Goal: Transaction & Acquisition: Purchase product/service

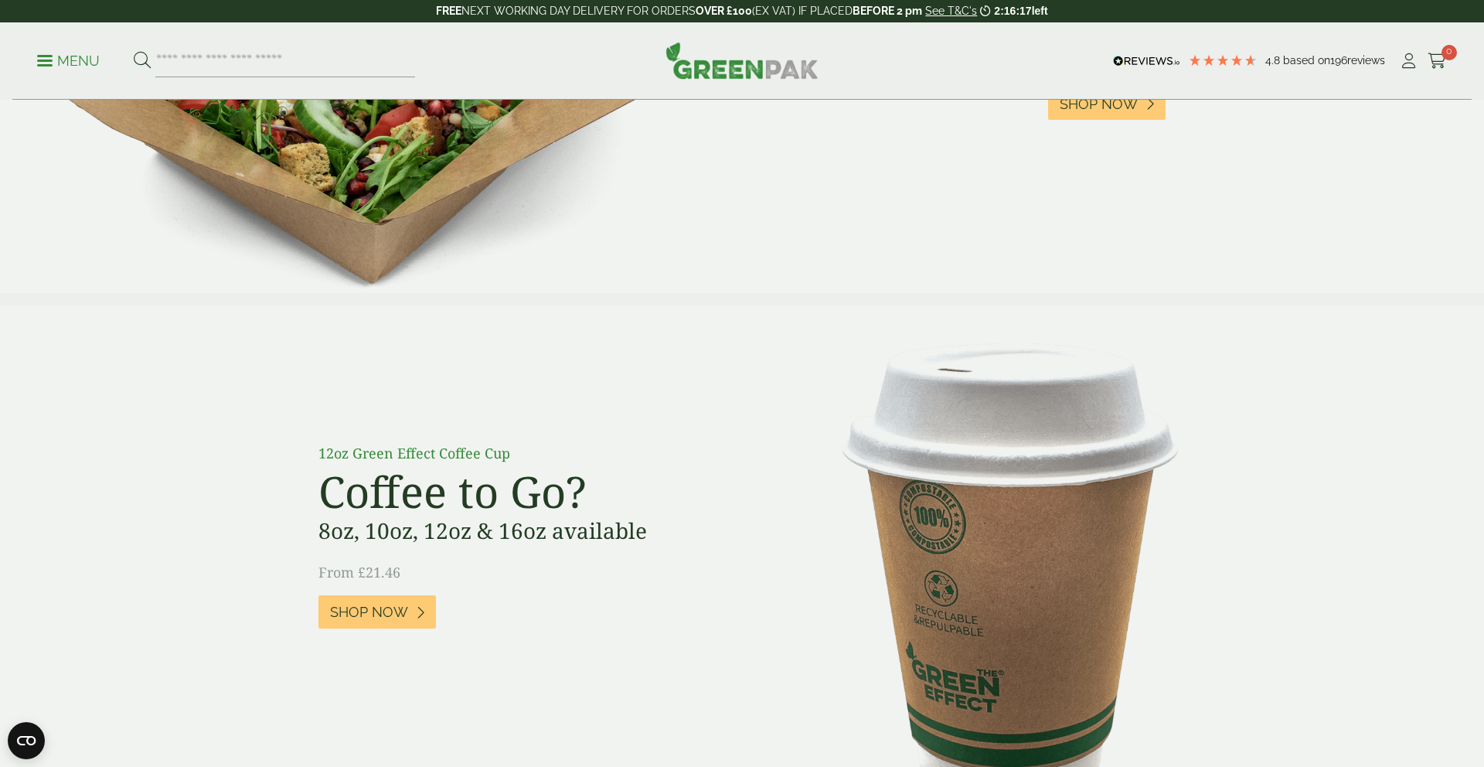
scroll to position [922, 0]
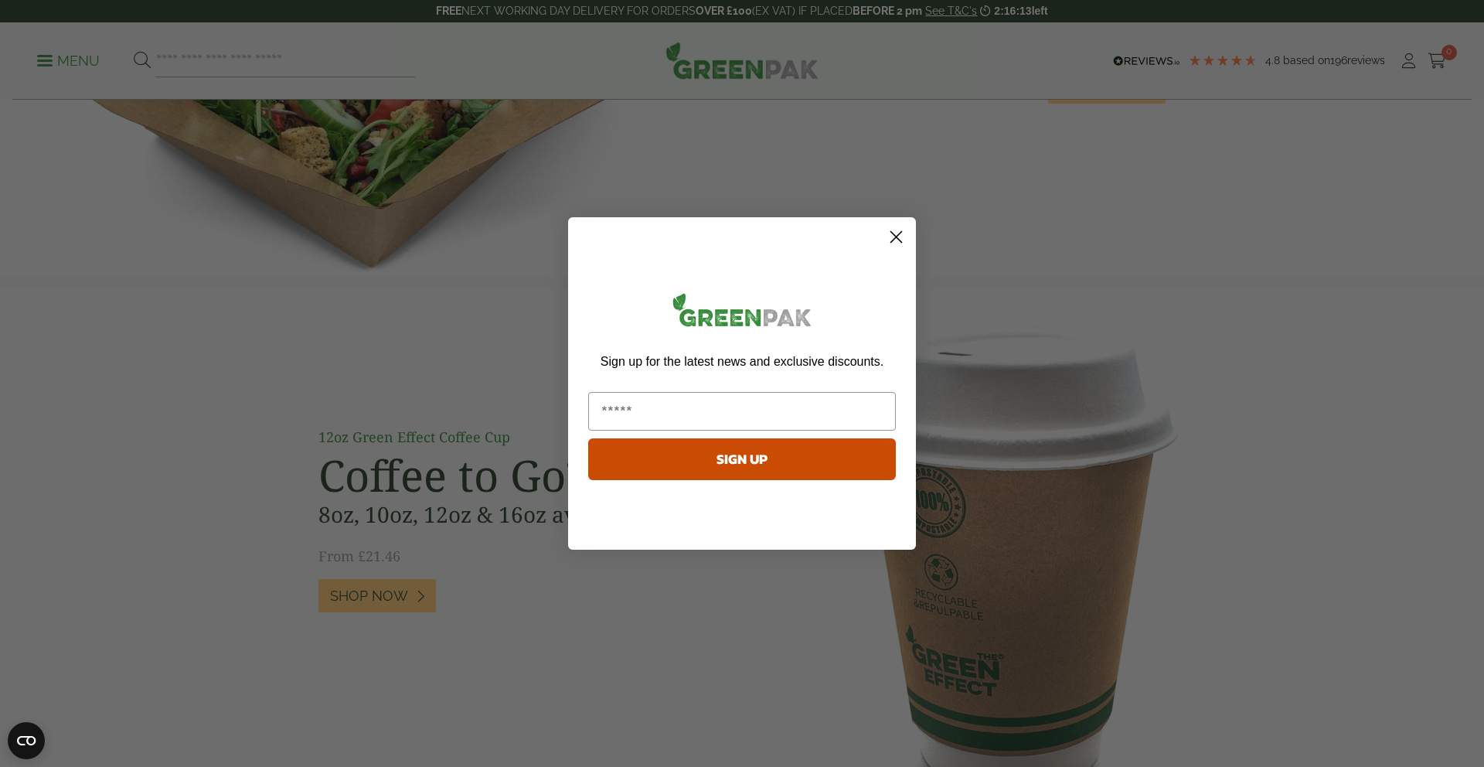
click at [899, 239] on icon "Close dialog" at bounding box center [896, 237] width 11 height 11
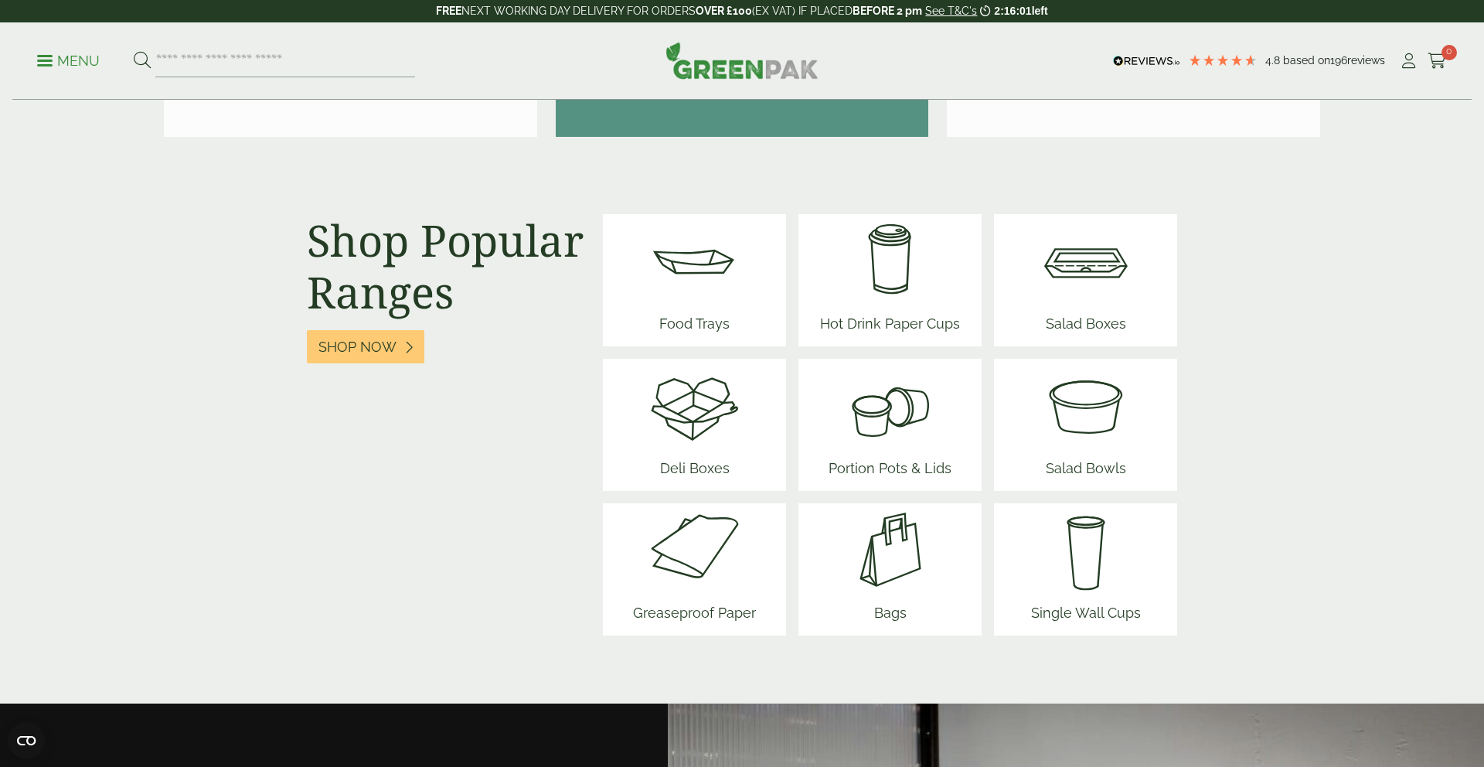
scroll to position [1876, 0]
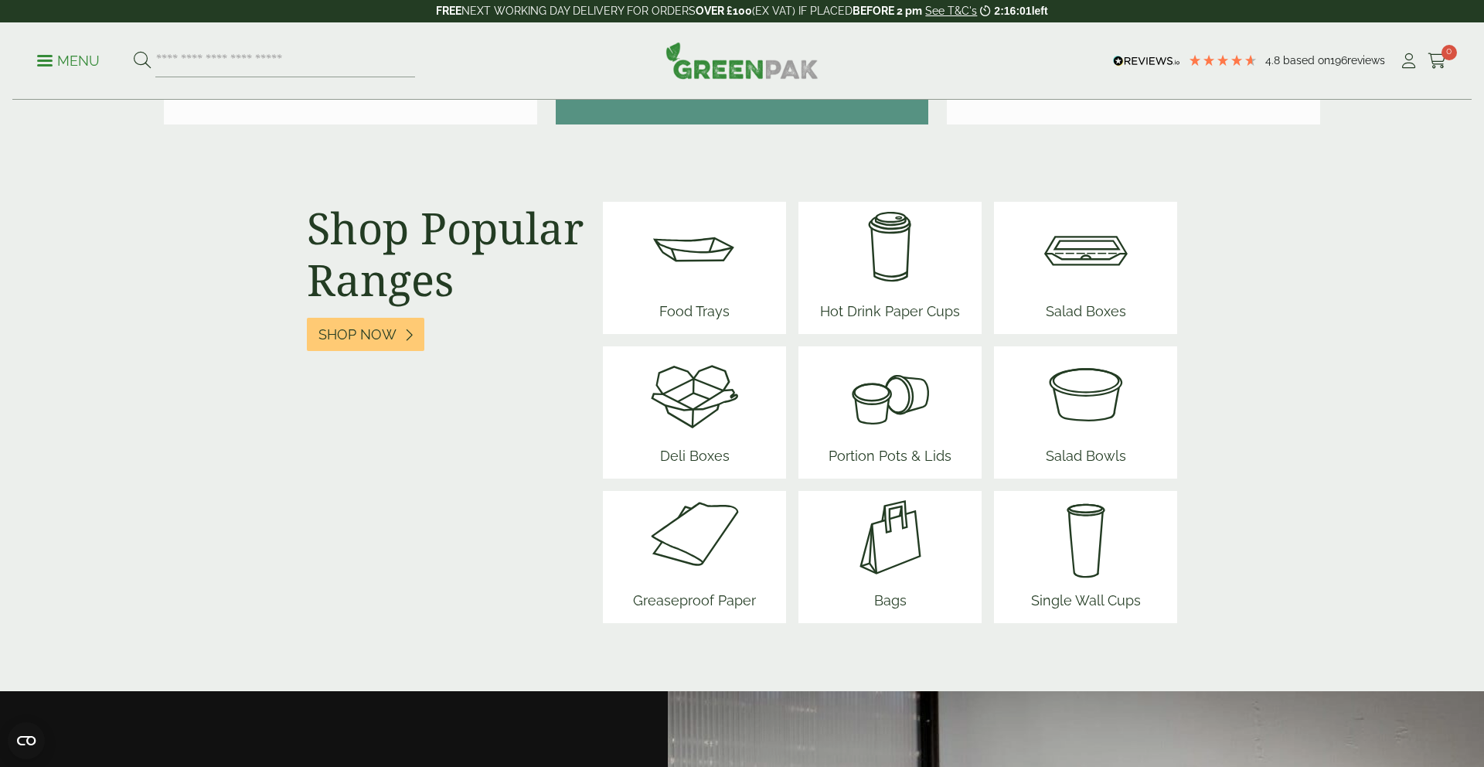
click at [711, 257] on img at bounding box center [695, 248] width 93 height 93
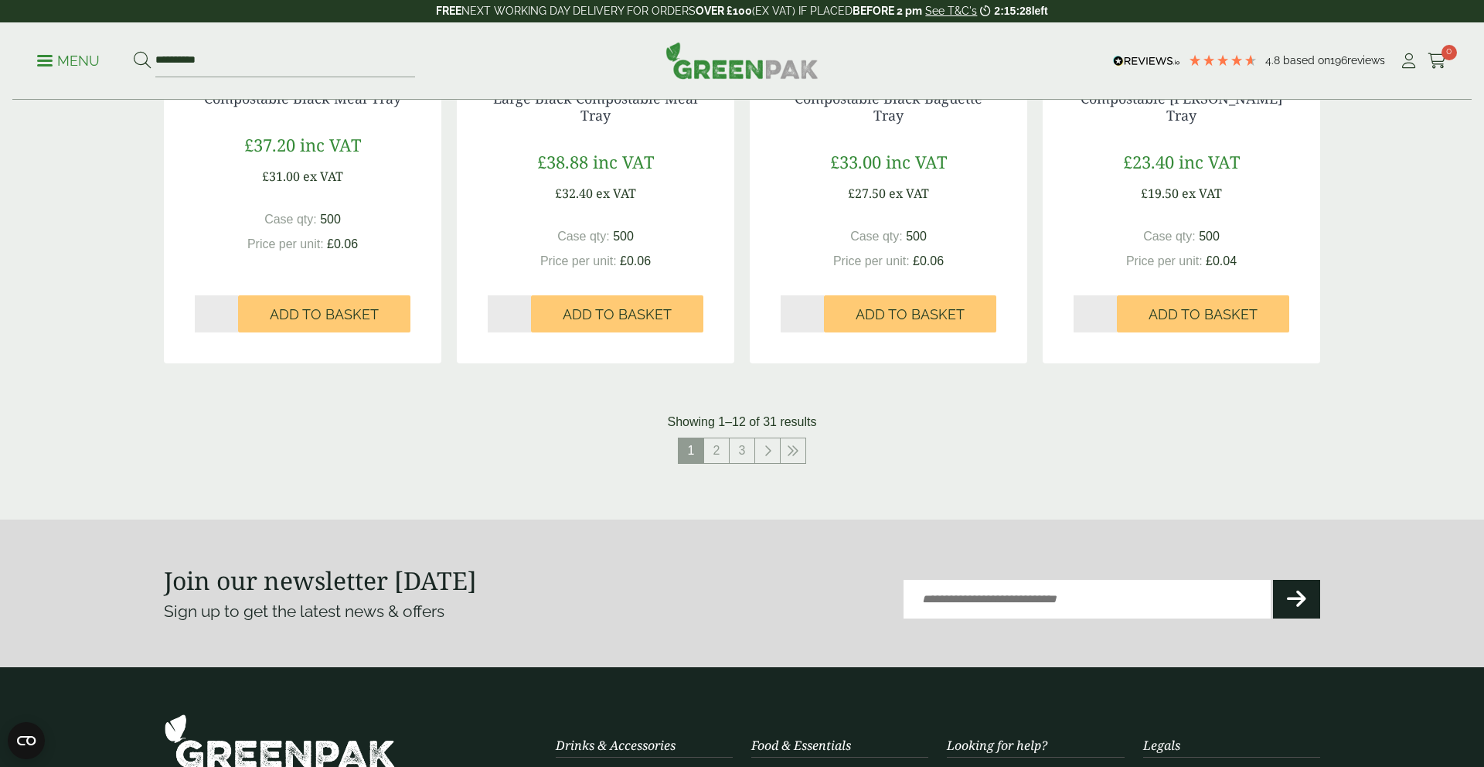
scroll to position [1591, 0]
click at [717, 449] on link "2" at bounding box center [716, 450] width 25 height 25
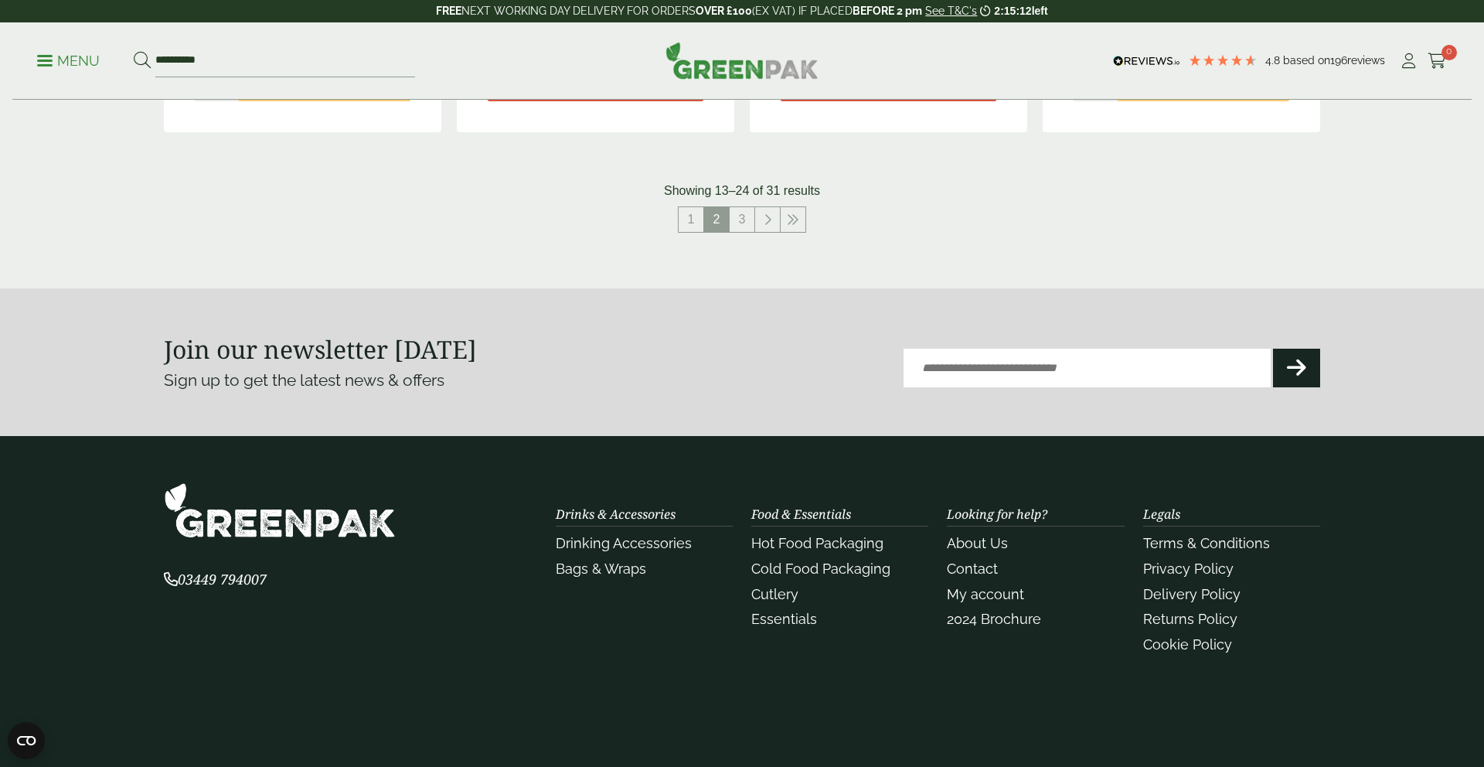
scroll to position [1905, 0]
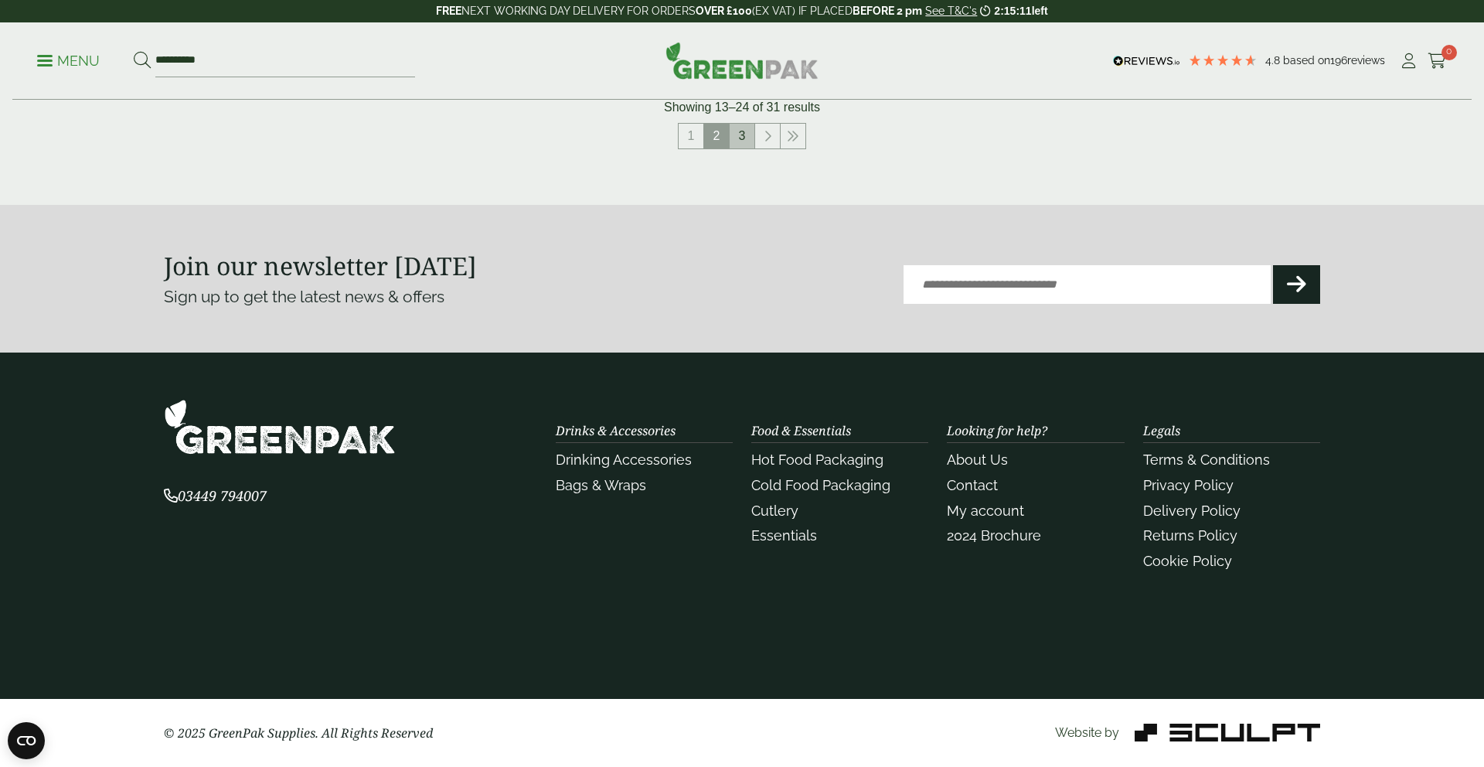
click at [744, 141] on link "3" at bounding box center [742, 136] width 25 height 25
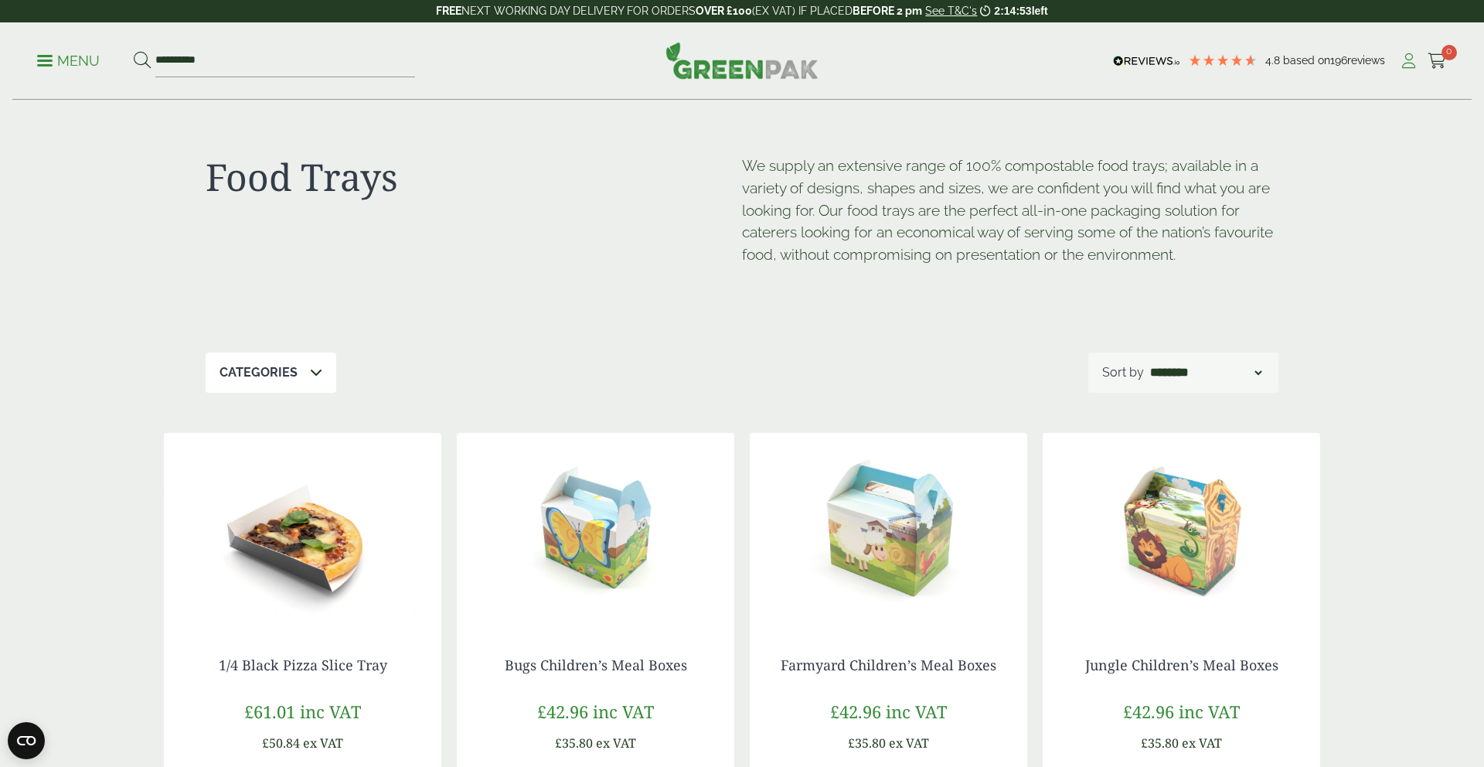
click at [1405, 62] on icon at bounding box center [1408, 60] width 19 height 15
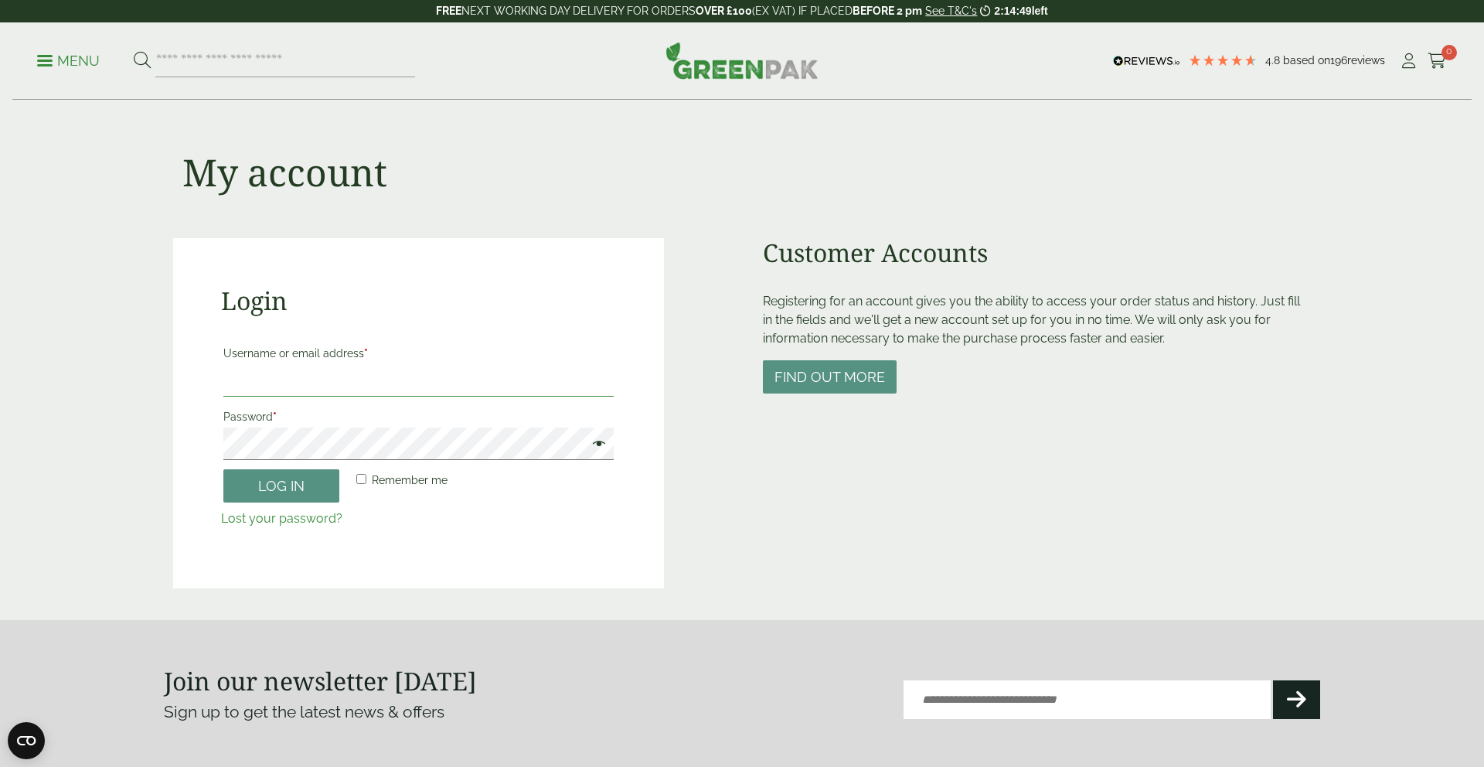
click at [335, 386] on input "Username or email address *" at bounding box center [418, 380] width 390 height 32
type input "**********"
click at [278, 487] on button "Log in" at bounding box center [281, 485] width 116 height 33
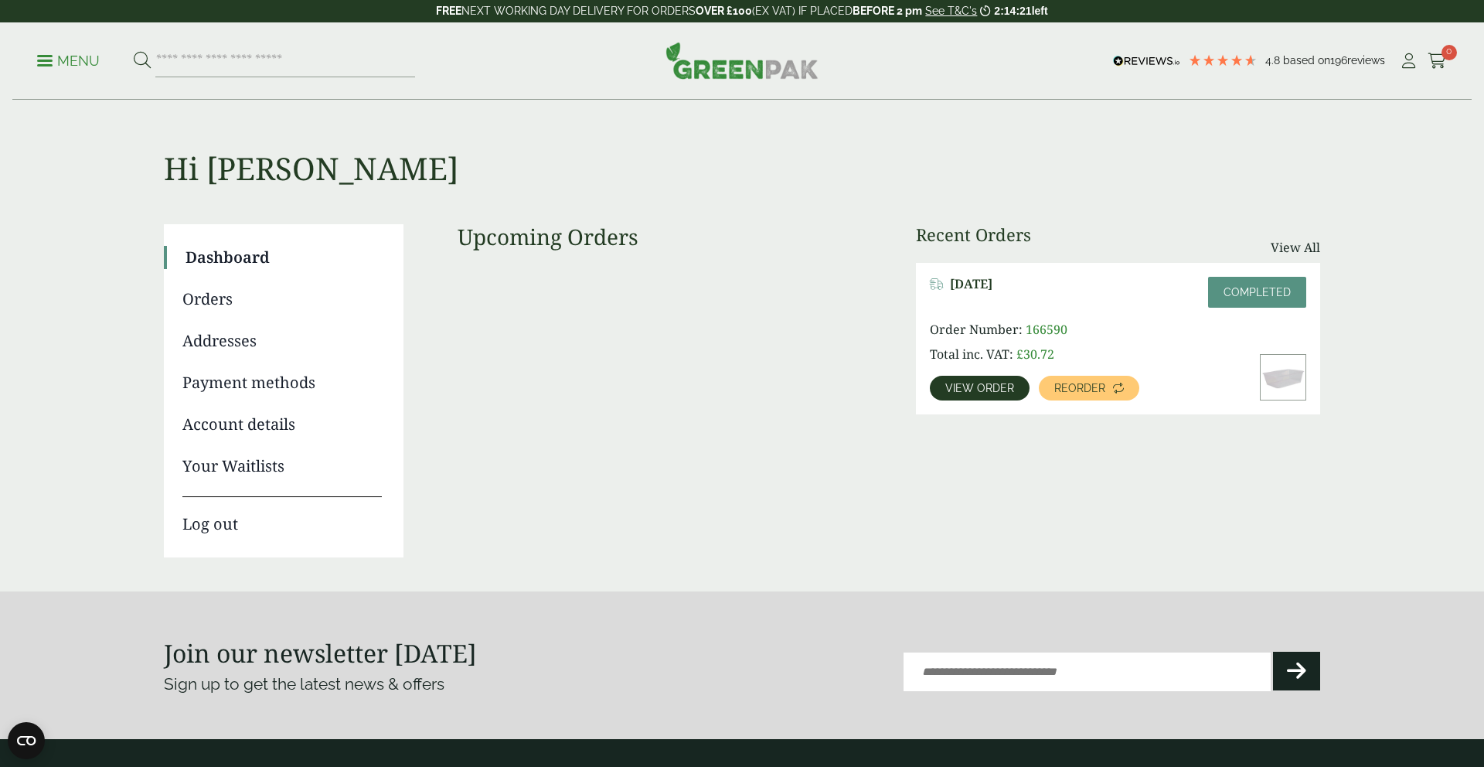
click at [220, 296] on link "Orders" at bounding box center [281, 299] width 199 height 23
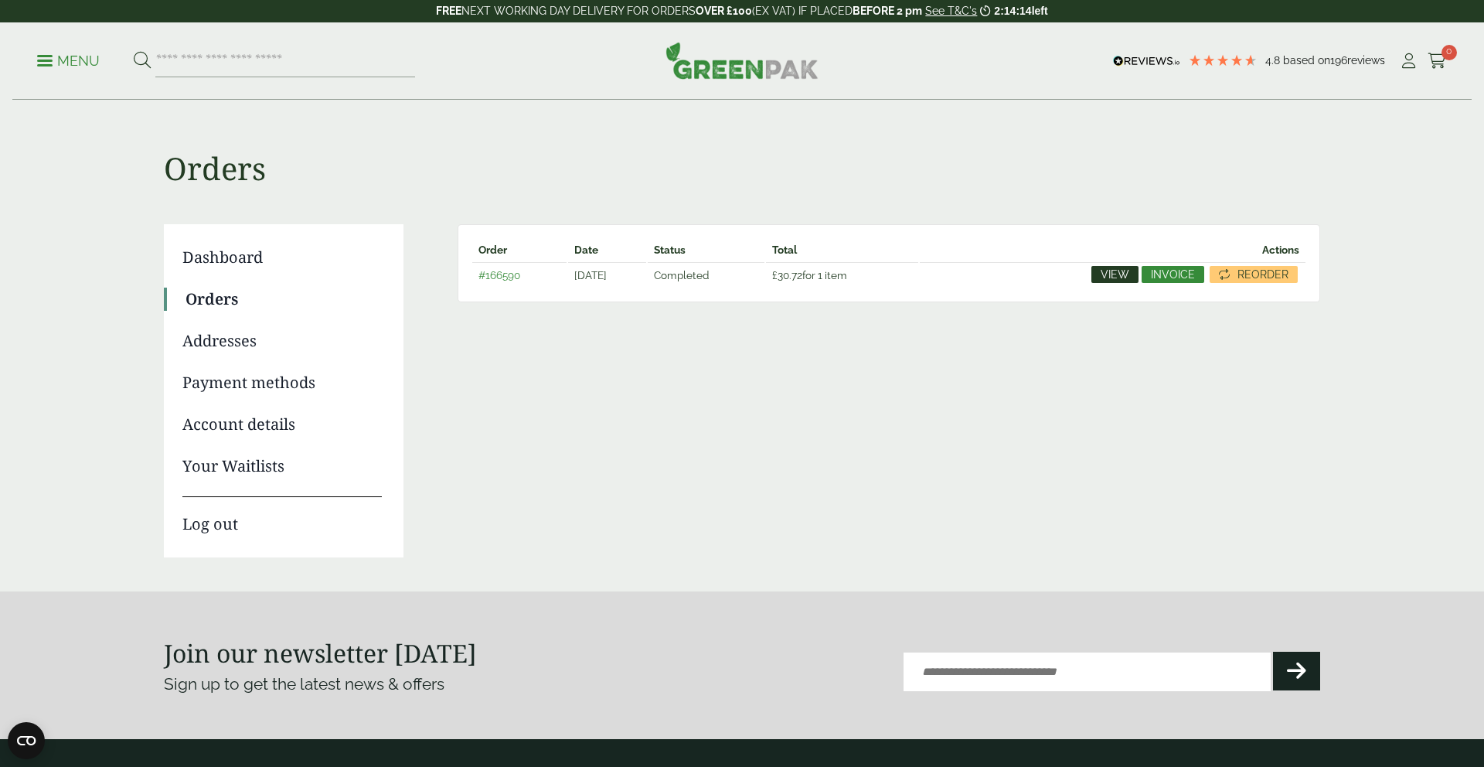
click at [502, 273] on link "#166590" at bounding box center [500, 275] width 42 height 12
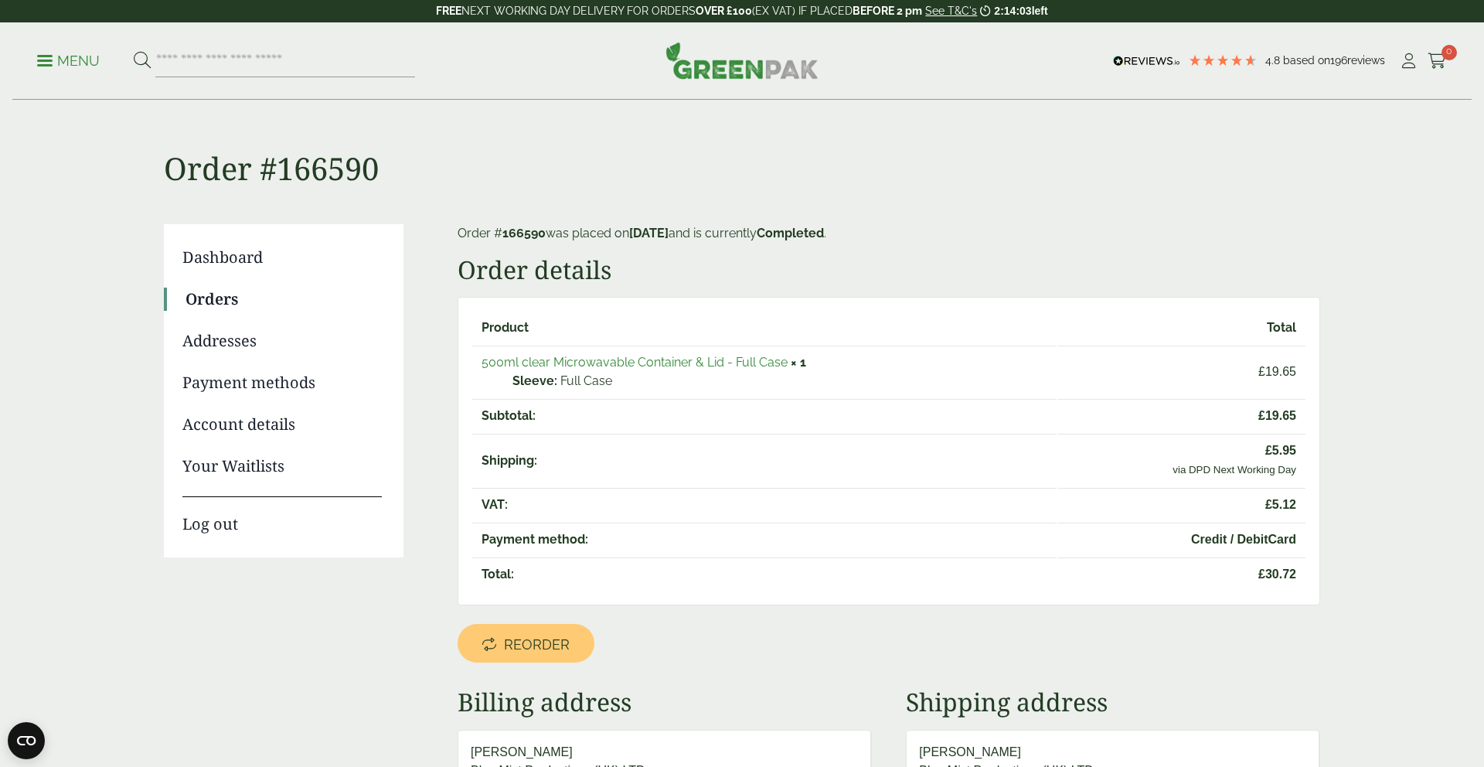
click at [588, 363] on link "500ml clear Microwavable Container & Lid - Full Case" at bounding box center [635, 362] width 306 height 15
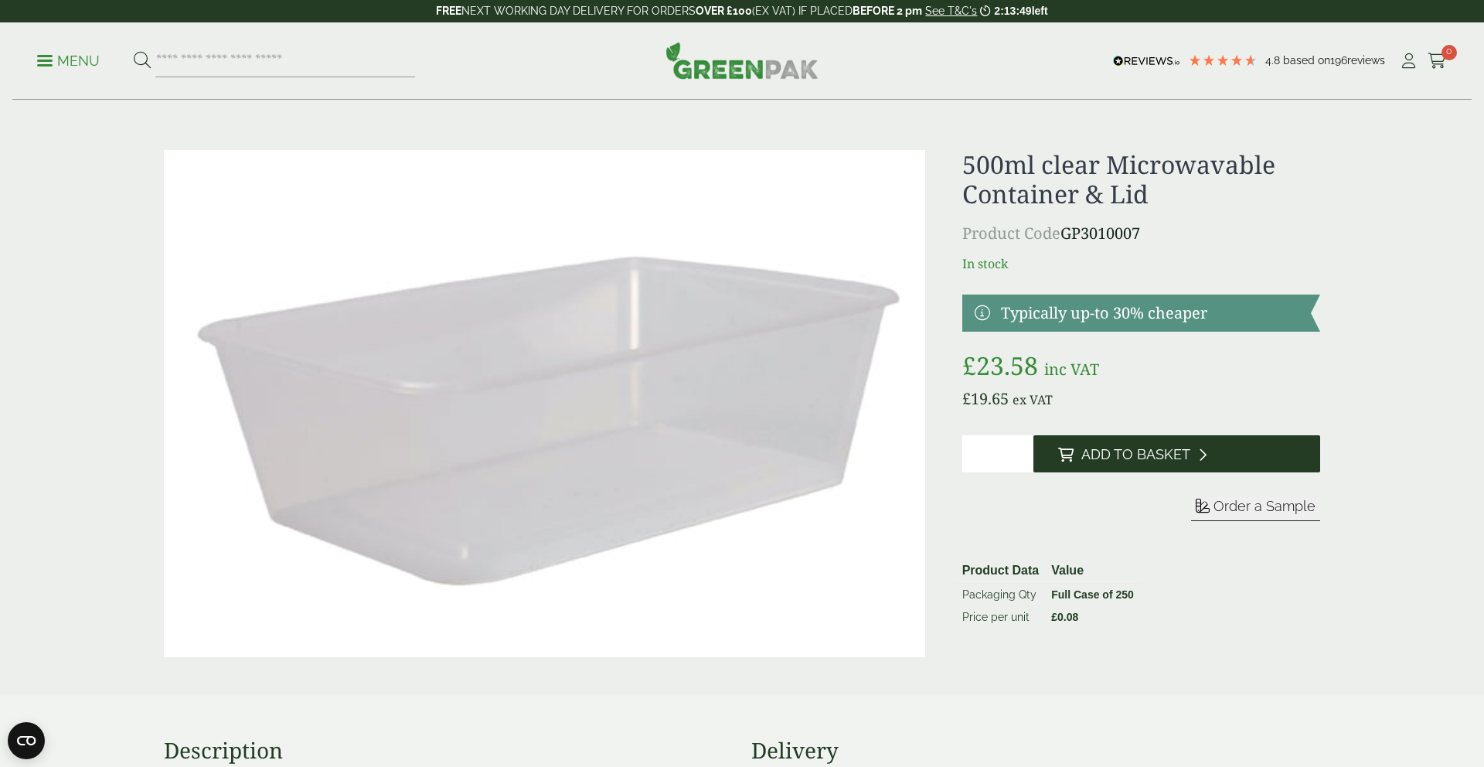
click at [1165, 448] on span "Add to Basket" at bounding box center [1136, 454] width 109 height 17
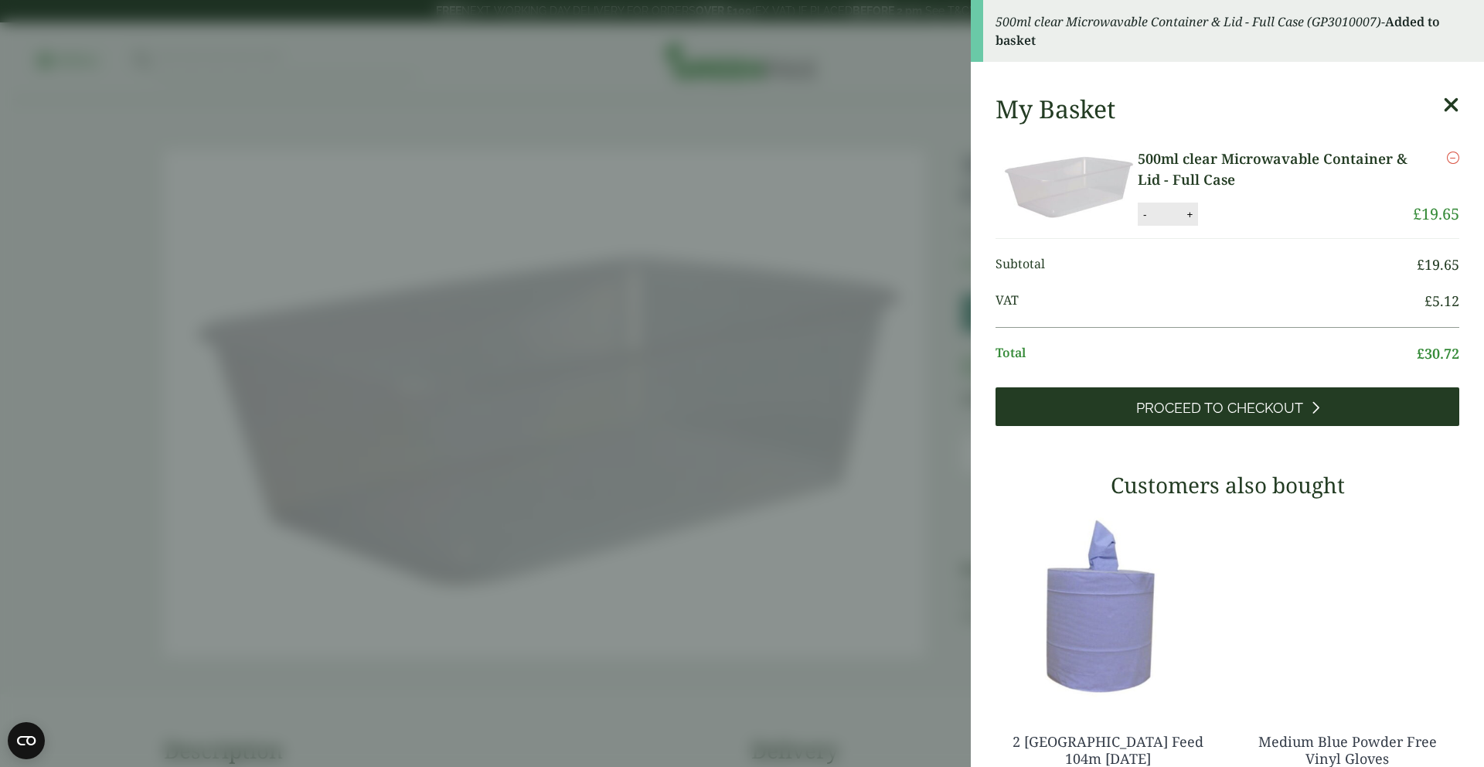
click at [1205, 404] on span "Proceed to Checkout" at bounding box center [1220, 408] width 167 height 17
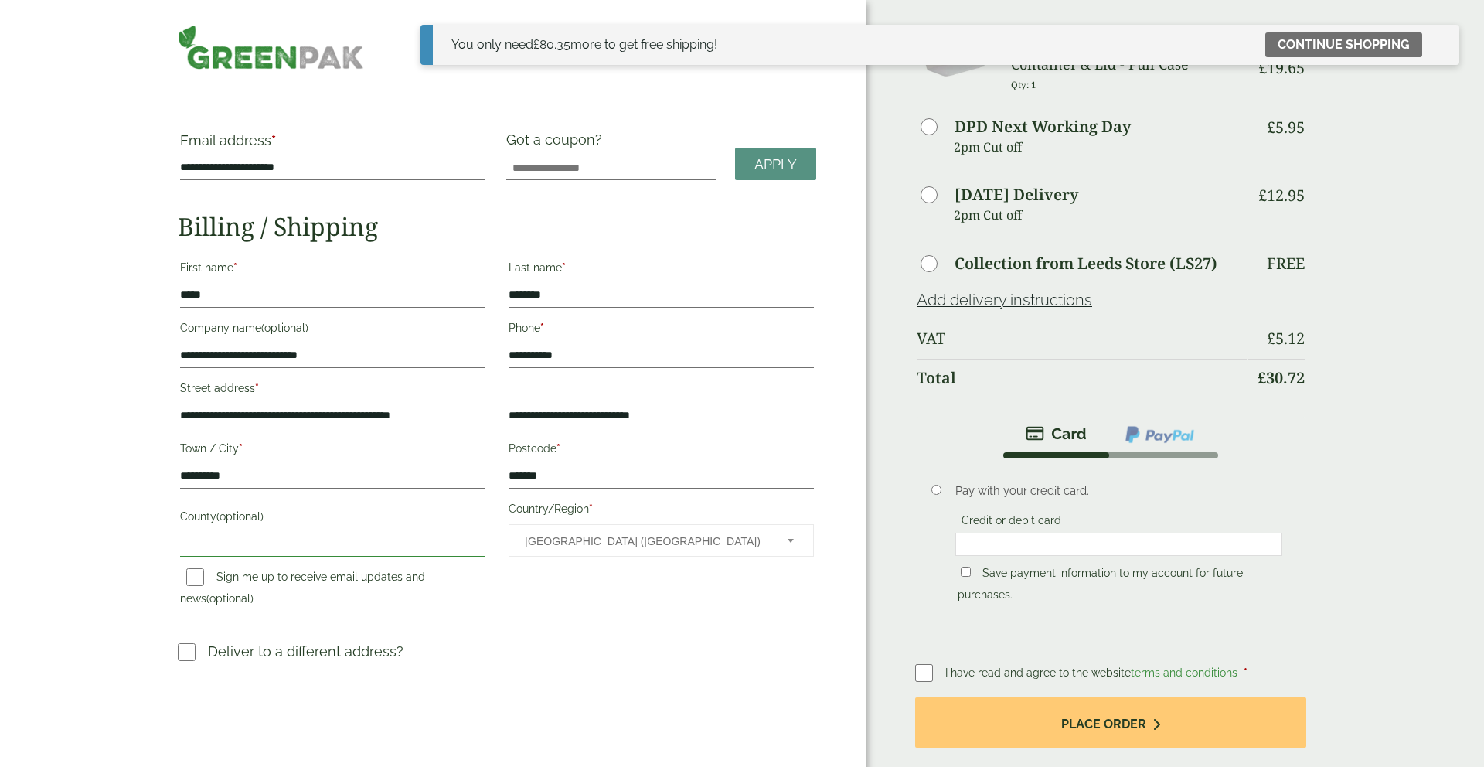
click at [245, 540] on input "County (optional)" at bounding box center [332, 544] width 305 height 25
type input "**********"
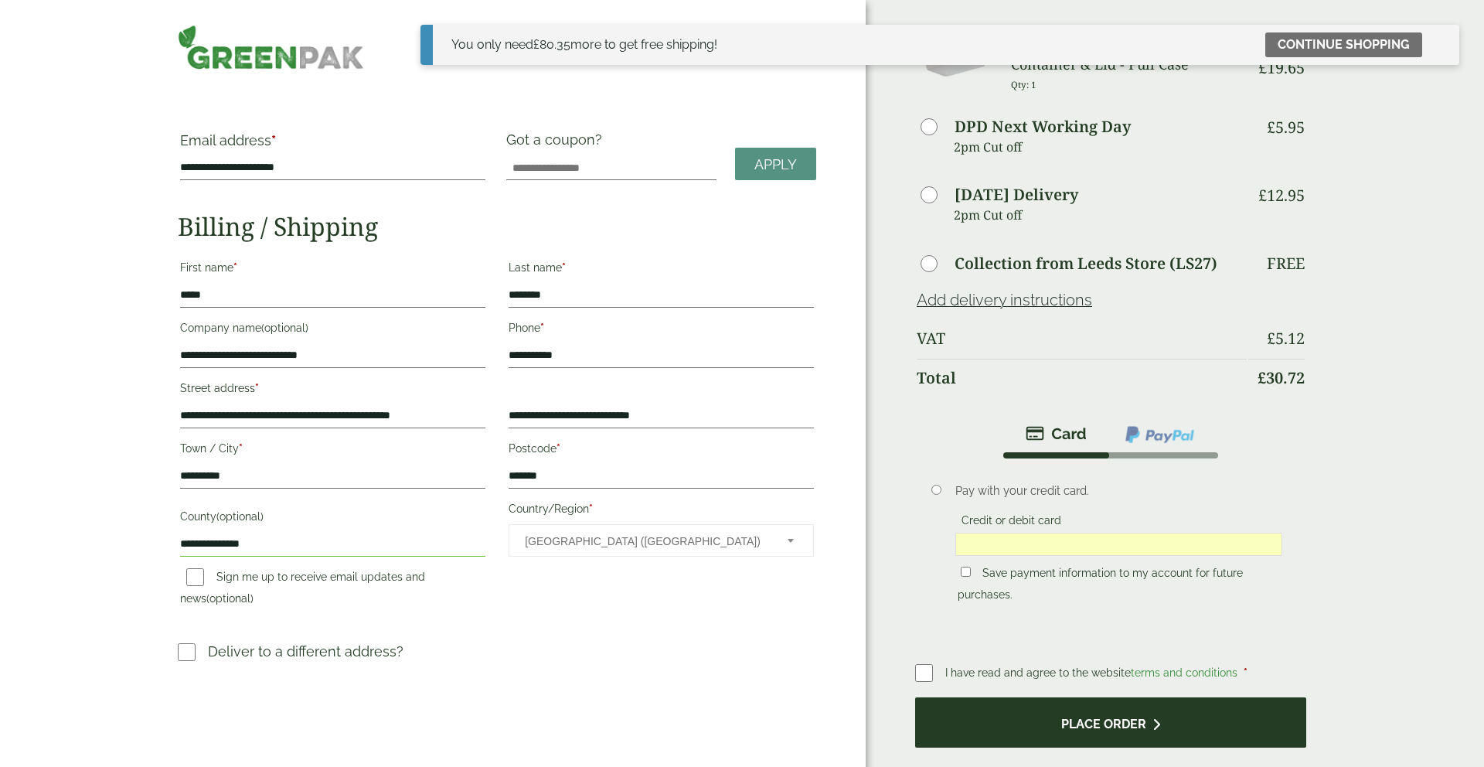
click at [1081, 733] on button "Place order" at bounding box center [1110, 722] width 391 height 50
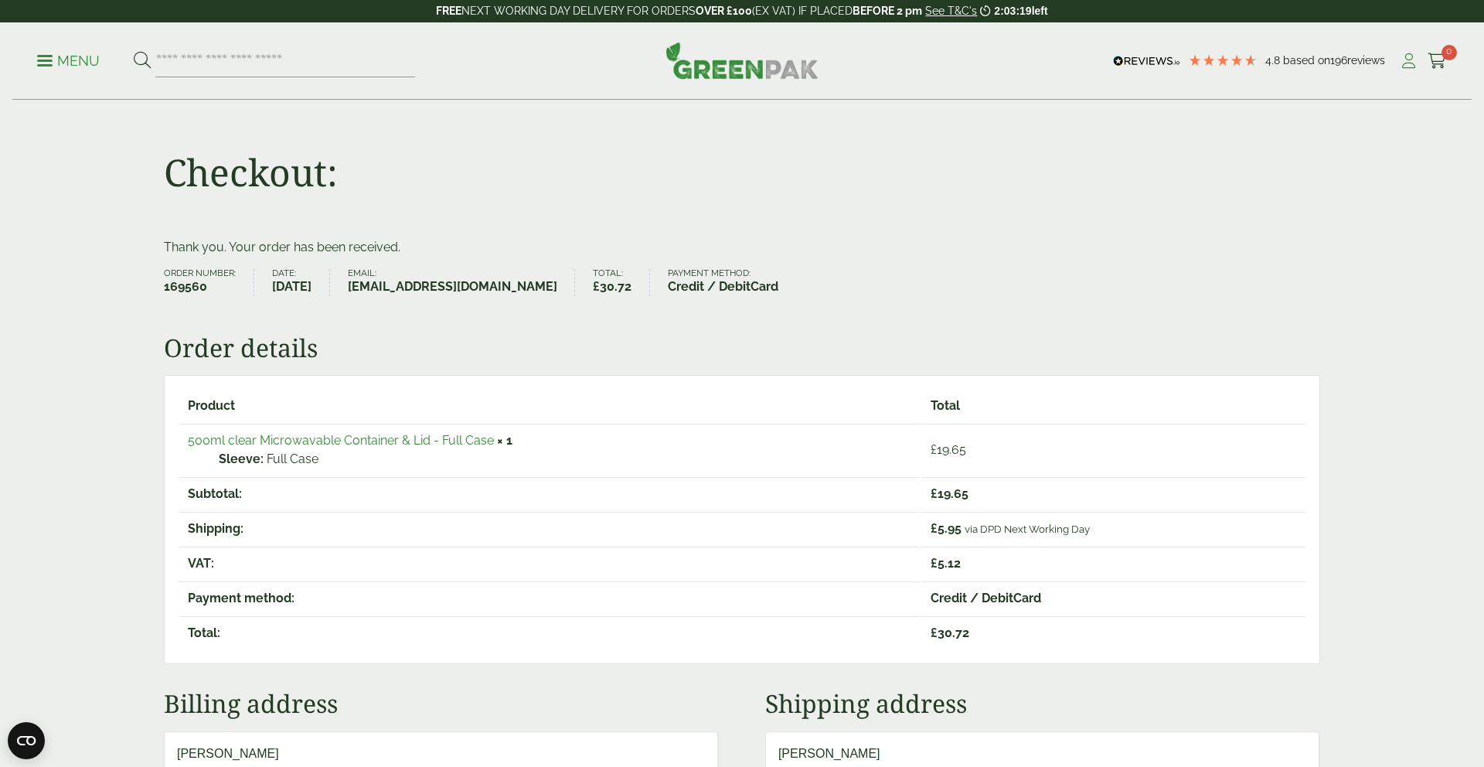
click at [1409, 62] on icon at bounding box center [1408, 60] width 19 height 15
